Goal: Information Seeking & Learning: Learn about a topic

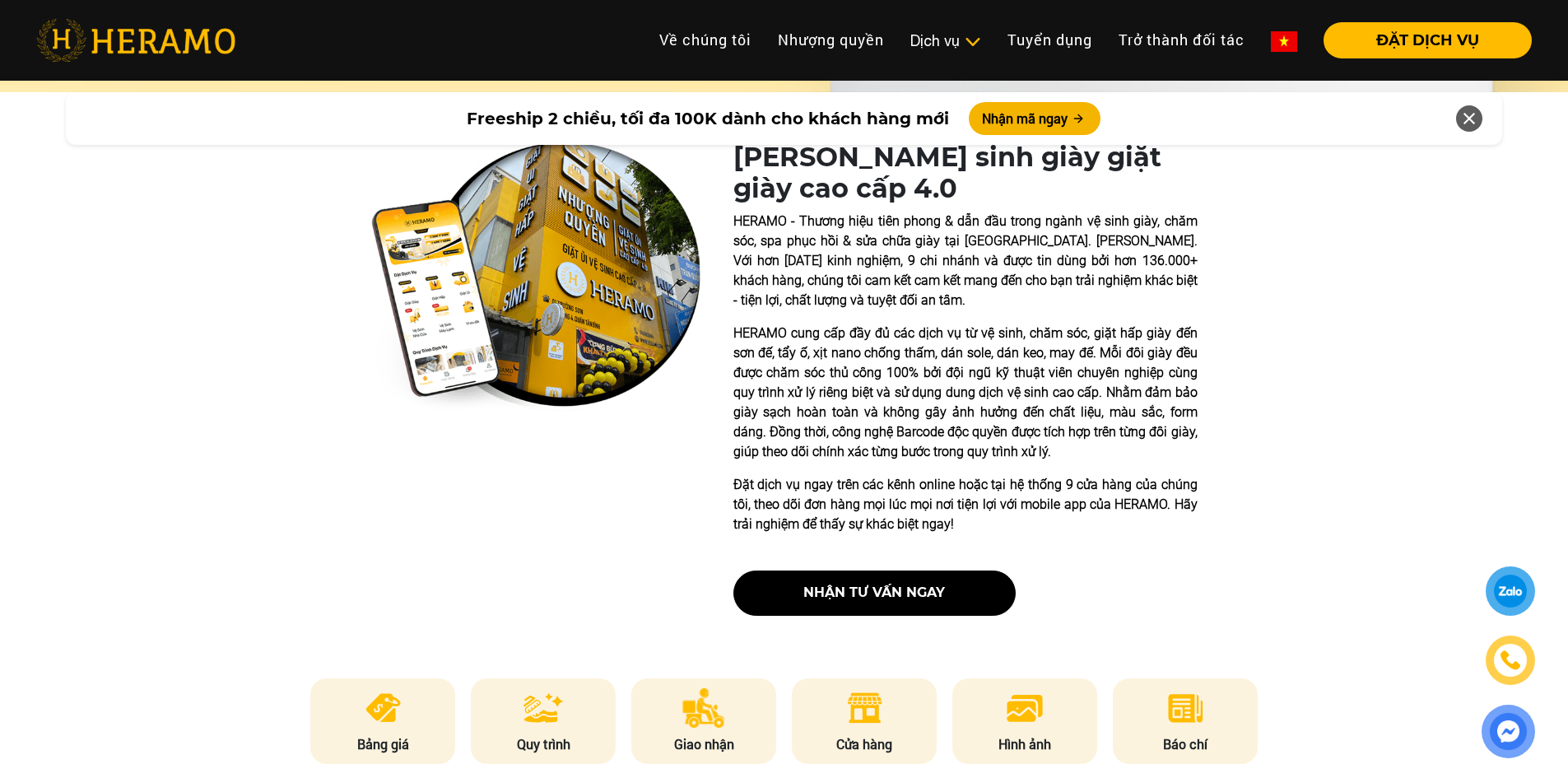
scroll to position [329, 0]
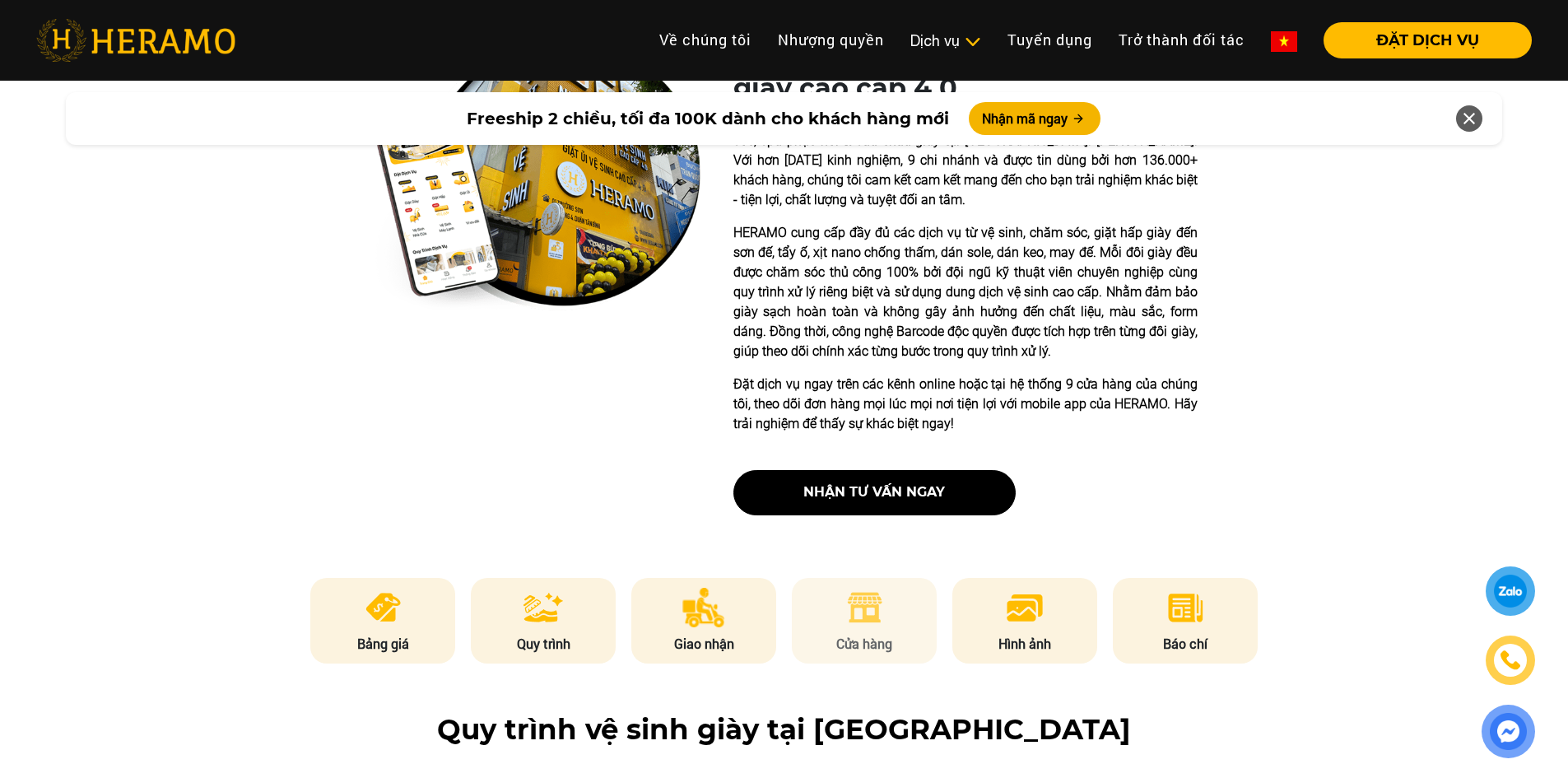
click at [900, 595] on li "Cửa hàng" at bounding box center [864, 620] width 145 height 86
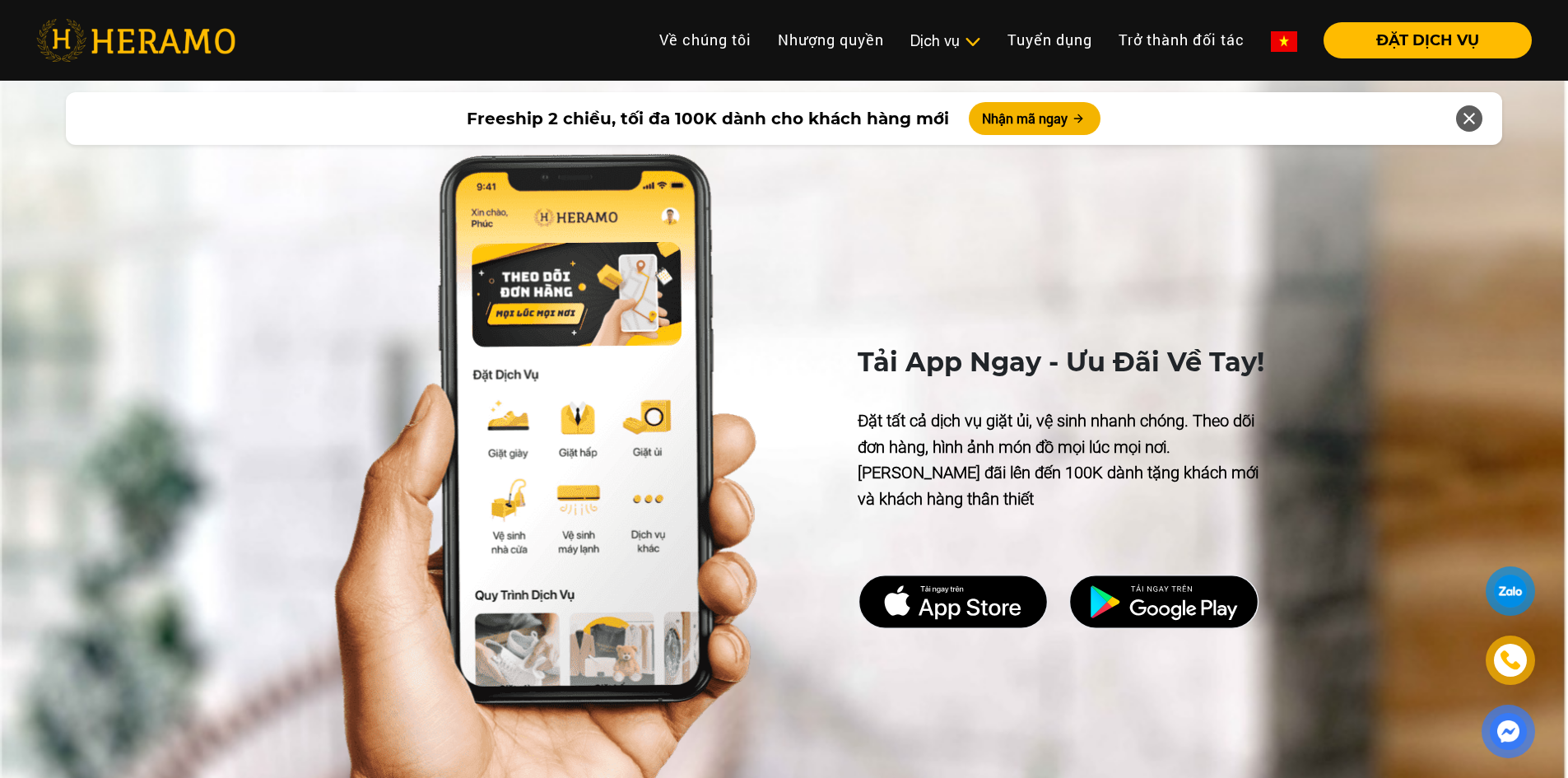
scroll to position [7873, 0]
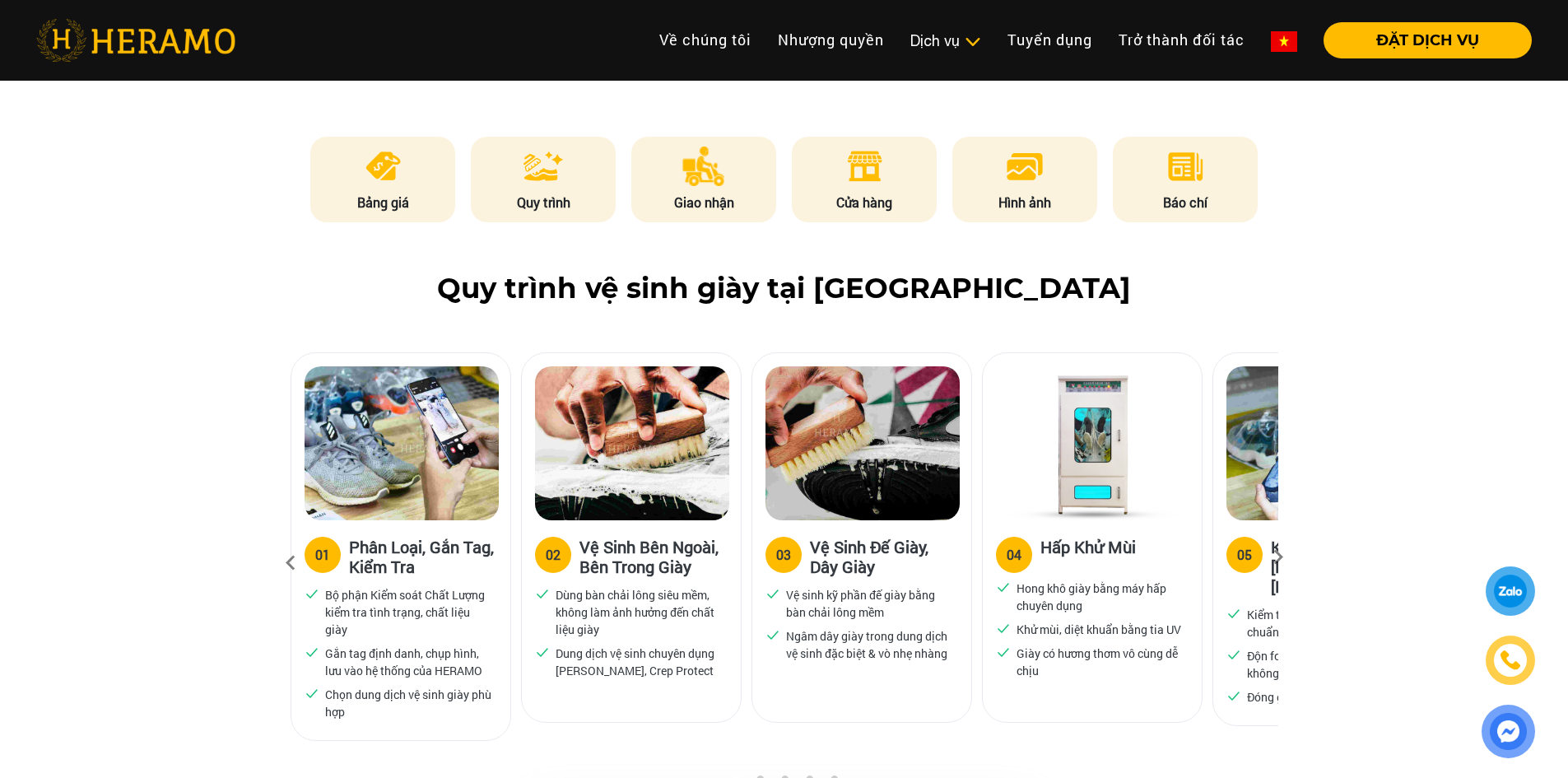
scroll to position [823, 0]
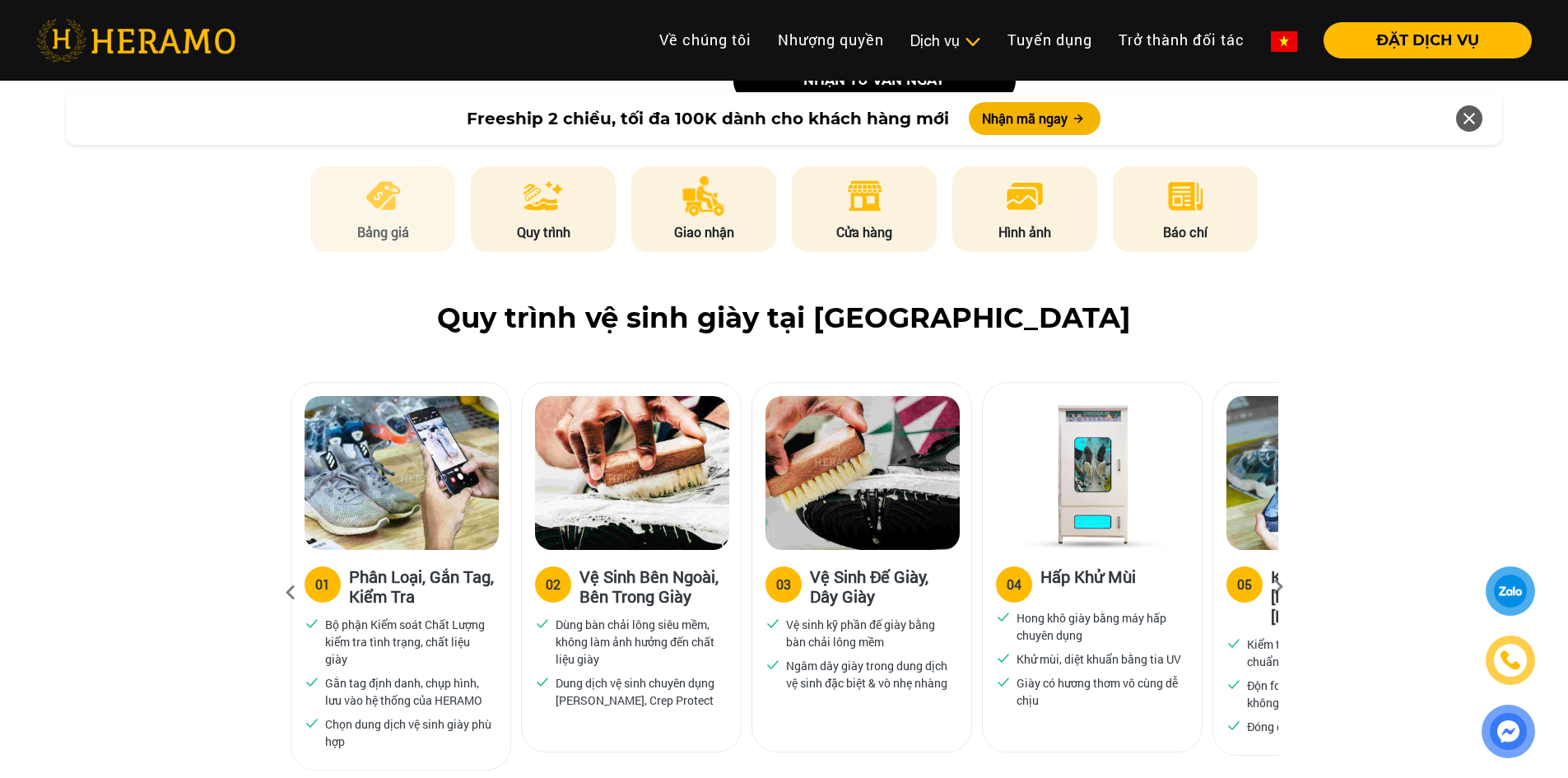
click at [418, 223] on p "Bảng giá" at bounding box center [383, 232] width 145 height 20
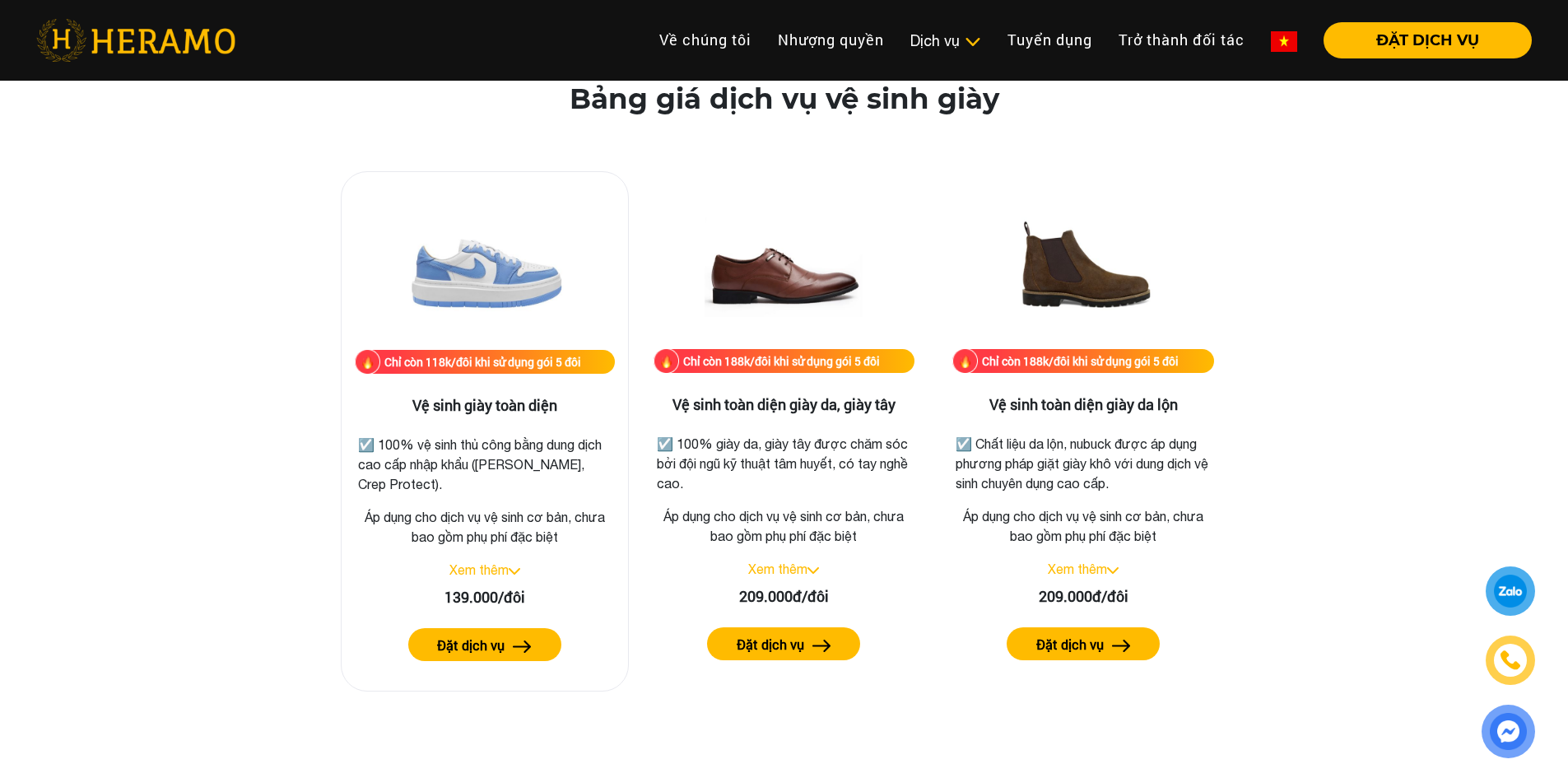
click at [485, 570] on link "Xem thêm" at bounding box center [478, 569] width 59 height 15
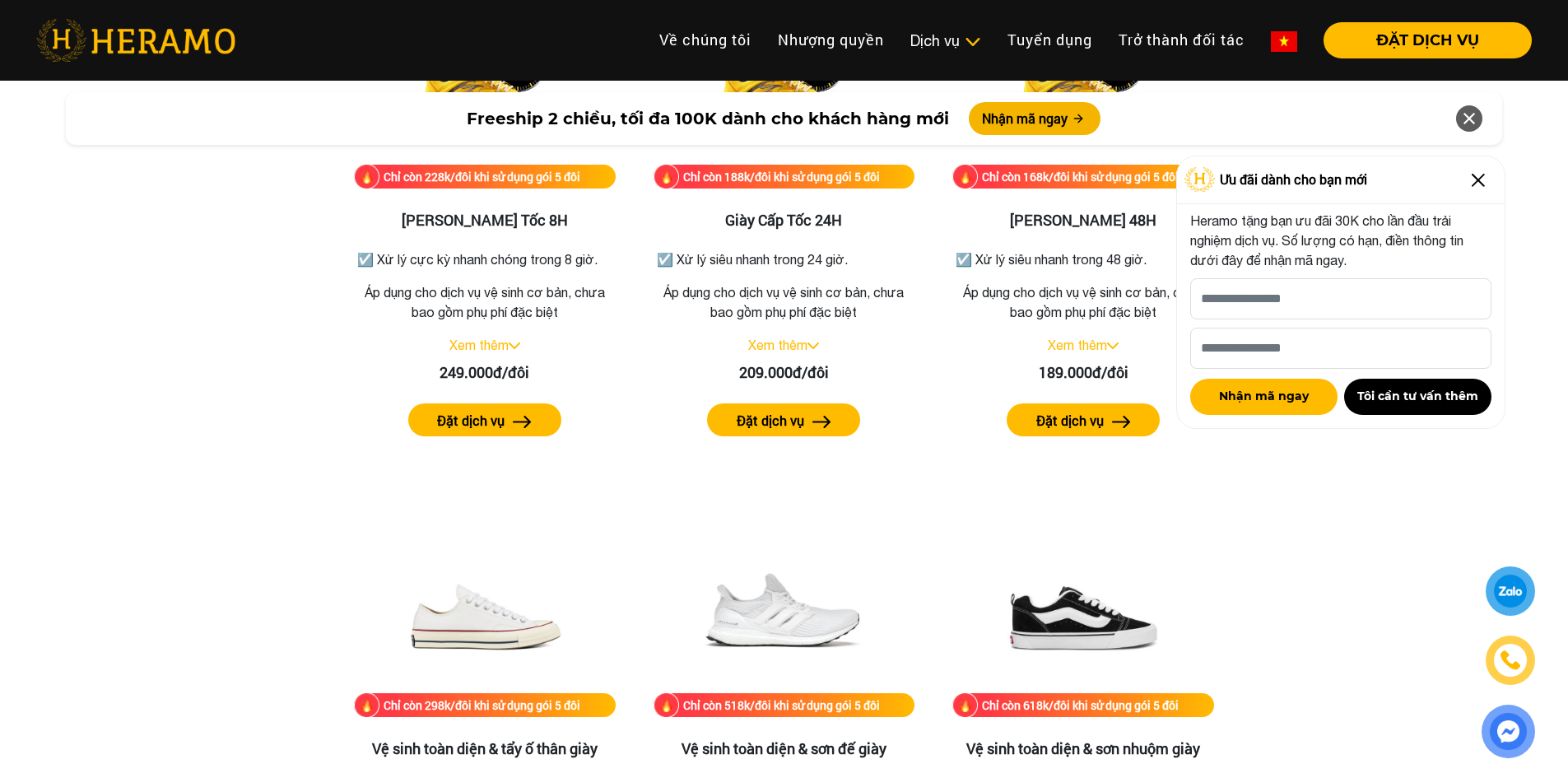
scroll to position [3205, 0]
